Goal: Task Accomplishment & Management: Use online tool/utility

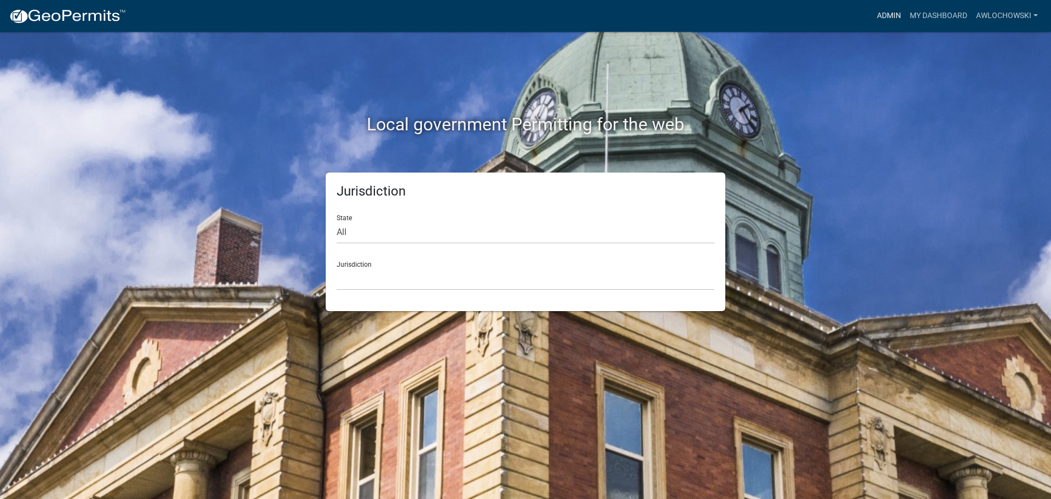
click at [890, 15] on link "Admin" at bounding box center [889, 15] width 33 height 21
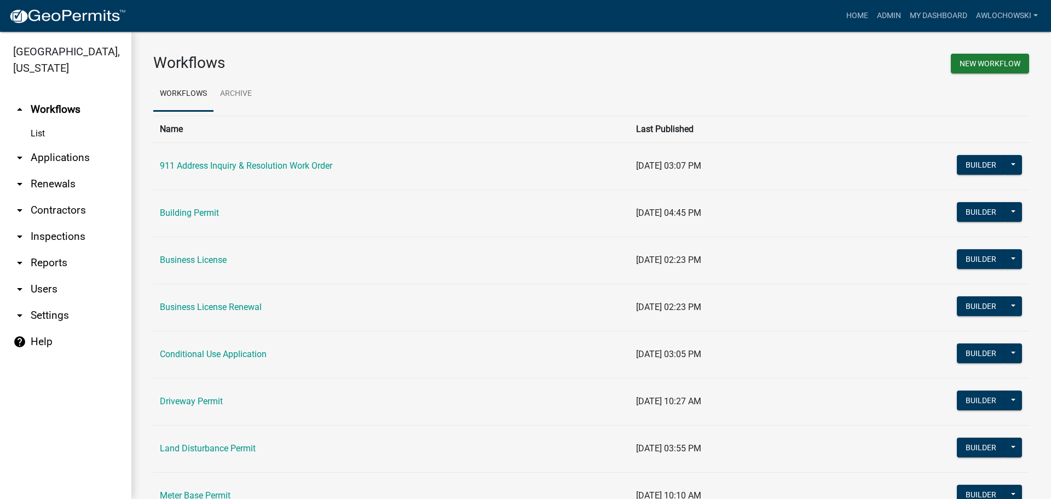
click at [72, 158] on link "arrow_drop_down Applications" at bounding box center [65, 158] width 131 height 26
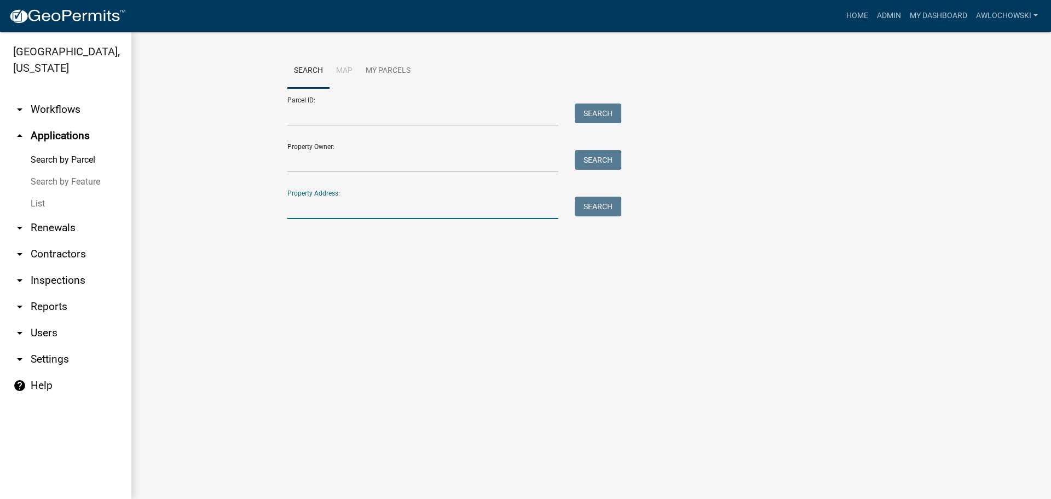
click at [291, 217] on input "Property Address:" at bounding box center [423, 208] width 271 height 22
type input "691 [GEOGRAPHIC_DATA]"
click at [603, 206] on button "Search" at bounding box center [598, 207] width 47 height 20
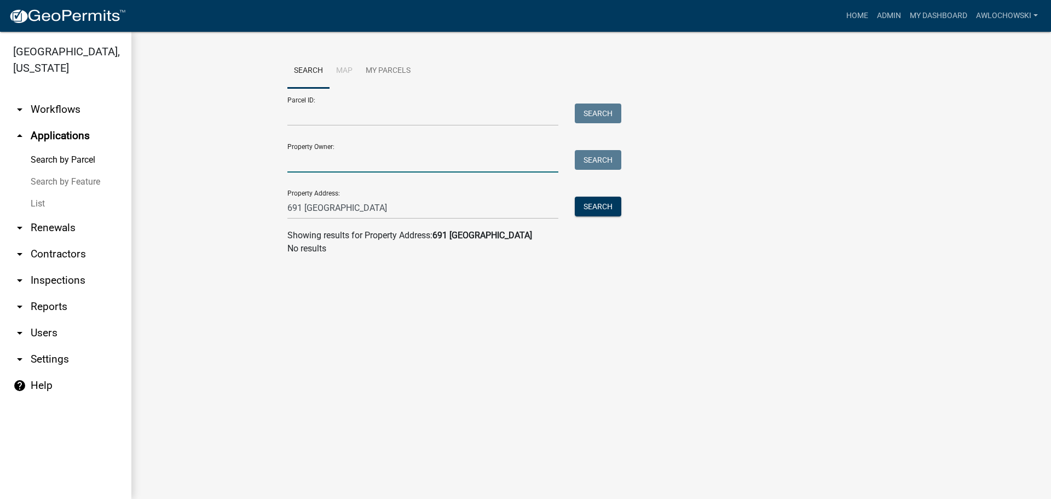
drag, startPoint x: 294, startPoint y: 164, endPoint x: 312, endPoint y: 165, distance: 18.1
click at [294, 163] on input "Property Owner:" at bounding box center [423, 161] width 271 height 22
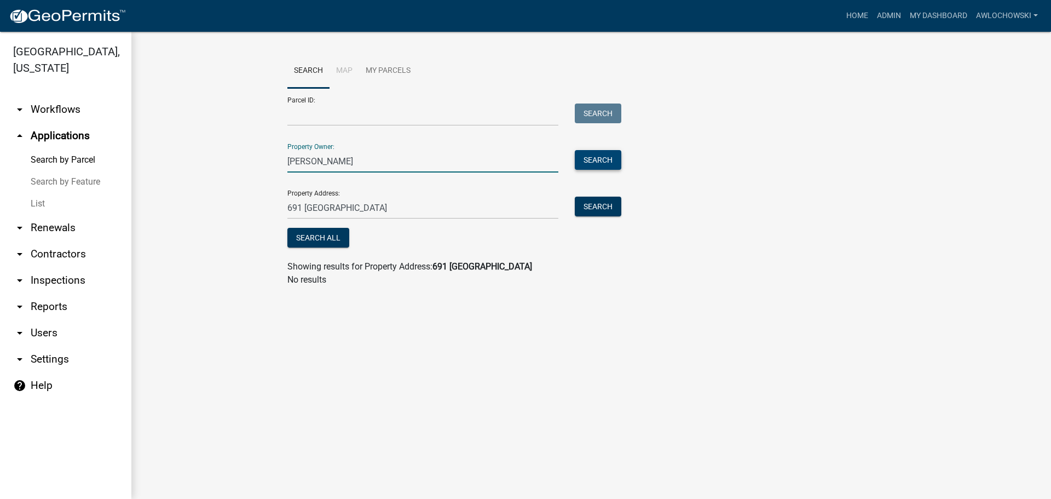
type input "[PERSON_NAME]"
drag, startPoint x: 601, startPoint y: 161, endPoint x: 595, endPoint y: 160, distance: 5.6
click at [600, 160] on button "Search" at bounding box center [598, 160] width 47 height 20
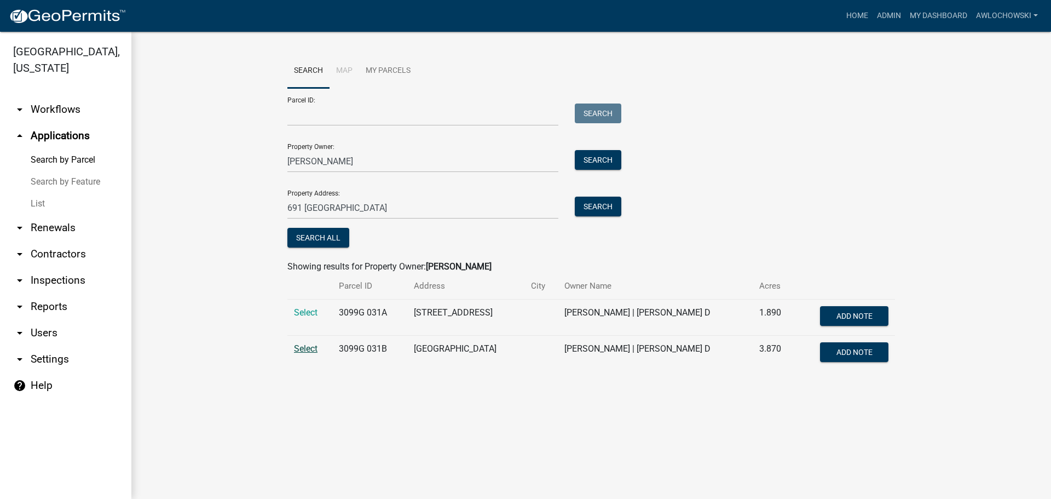
click at [309, 345] on span "Select" at bounding box center [306, 348] width 24 height 10
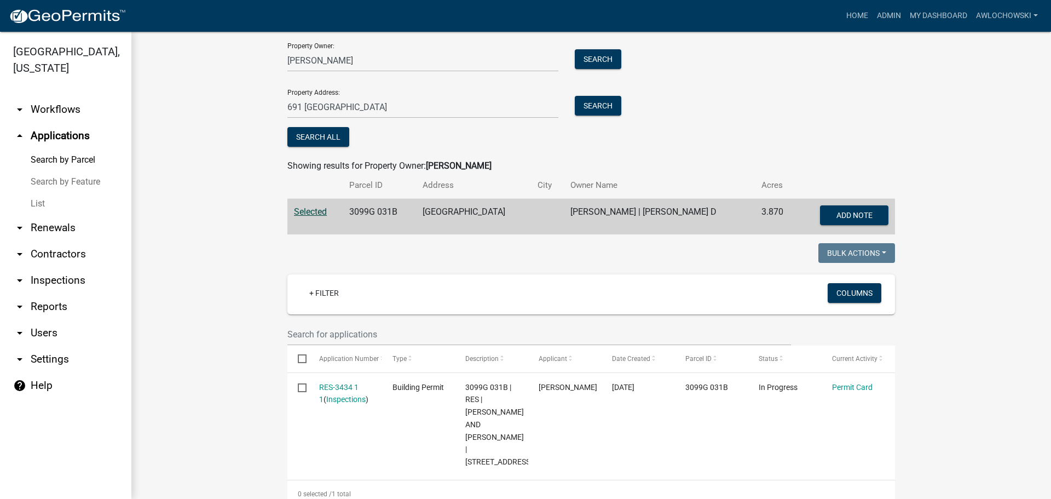
scroll to position [110, 0]
